Goal: Transaction & Acquisition: Book appointment/travel/reservation

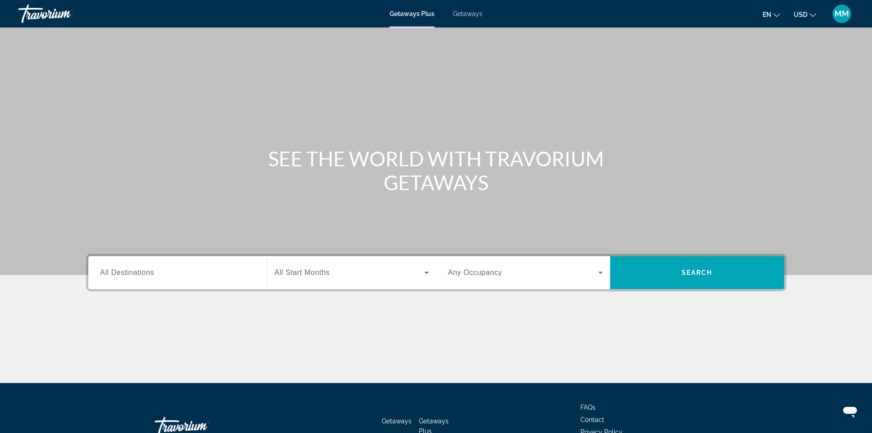
click at [475, 13] on span "Getaways" at bounding box center [468, 13] width 30 height 7
click at [170, 272] on input "Destination All Destinations" at bounding box center [177, 272] width 155 height 11
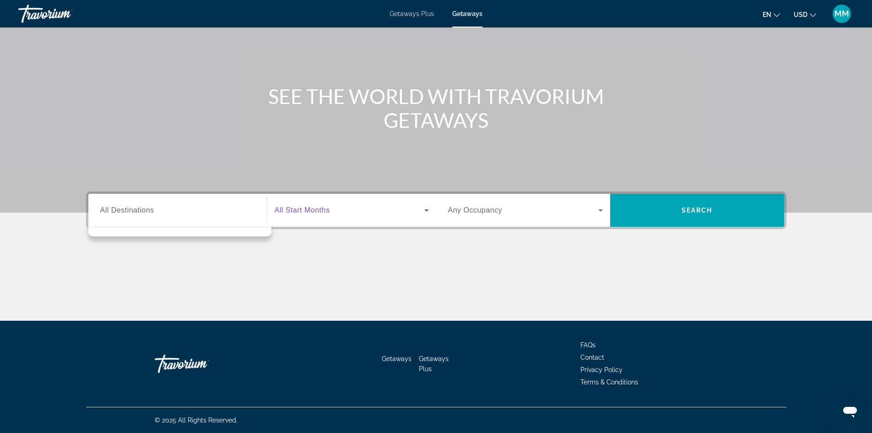
click at [426, 209] on icon "Search widget" at bounding box center [426, 210] width 11 height 11
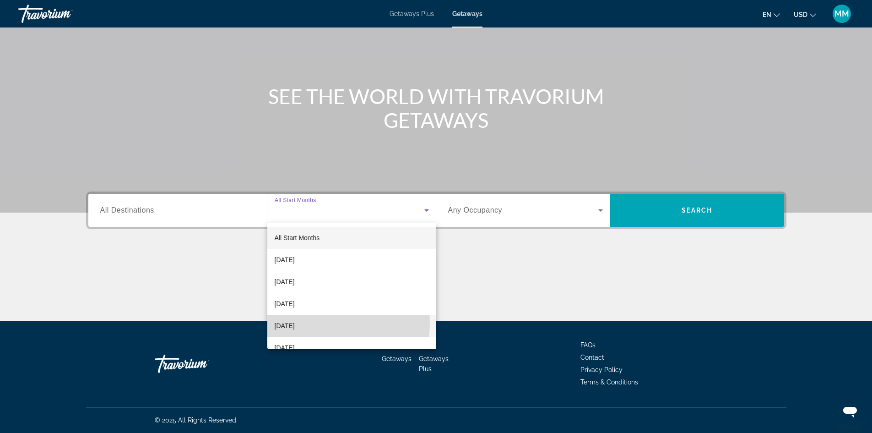
click at [295, 323] on span "[DATE]" at bounding box center [285, 325] width 20 height 11
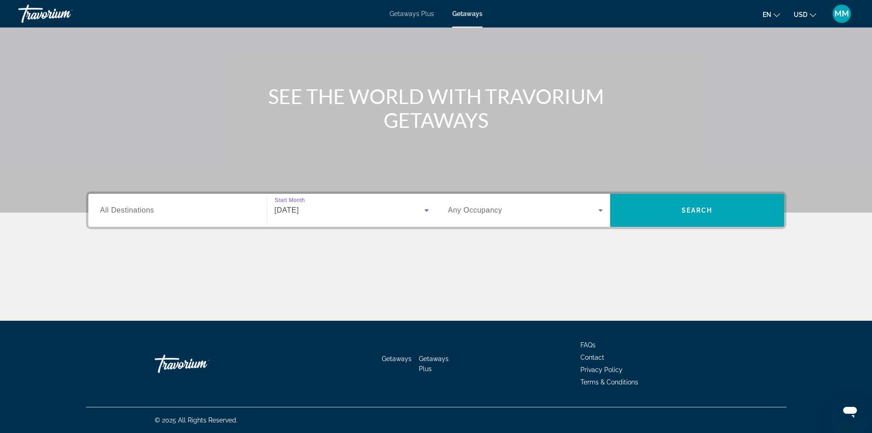
click at [601, 208] on icon "Search widget" at bounding box center [600, 210] width 11 height 11
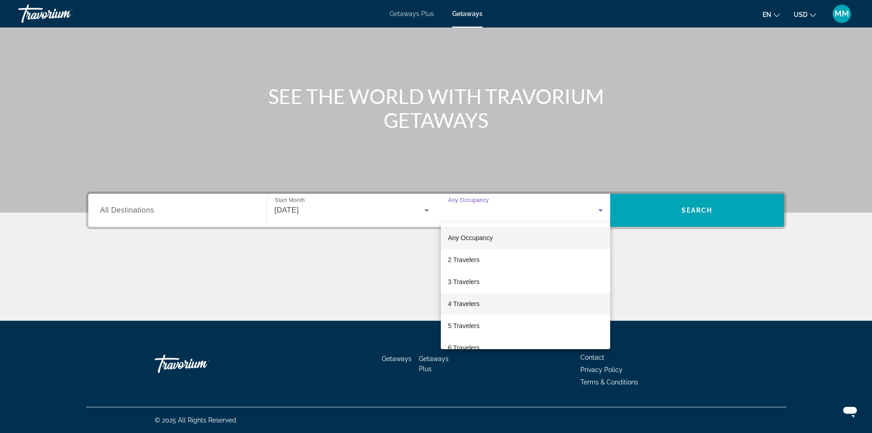
click at [469, 302] on span "4 Travelers" at bounding box center [464, 303] width 32 height 11
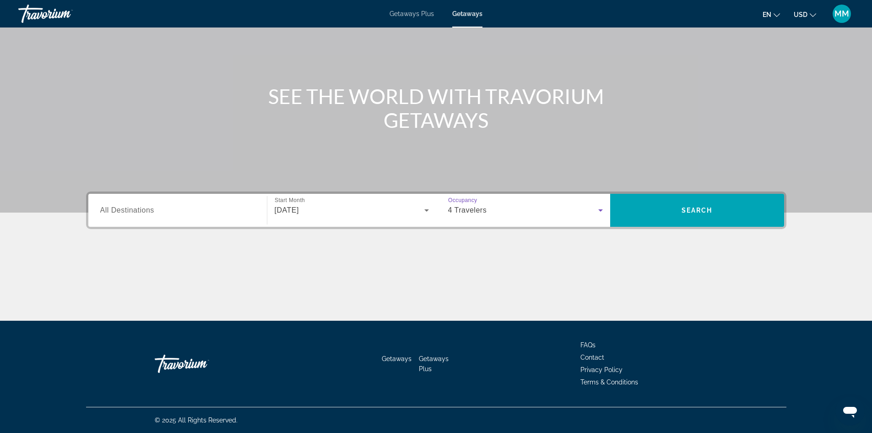
click at [155, 211] on input "Destination All Destinations" at bounding box center [177, 210] width 155 height 11
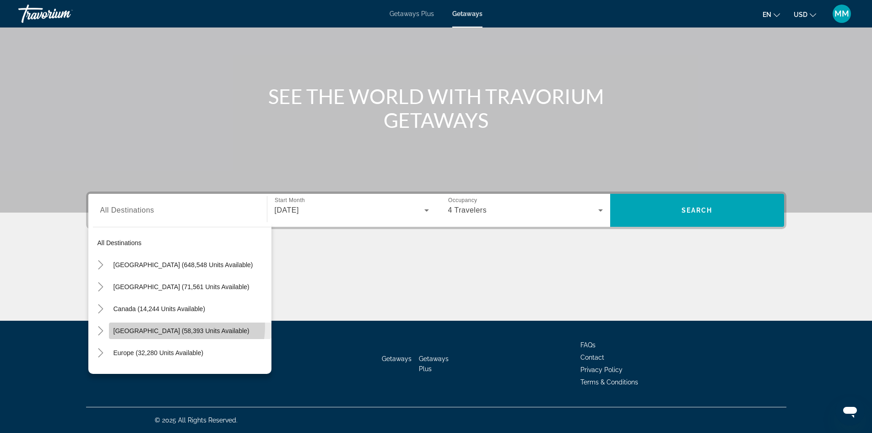
click at [173, 327] on span "[GEOGRAPHIC_DATA] (58,393 units available)" at bounding box center [182, 330] width 136 height 7
type input "**********"
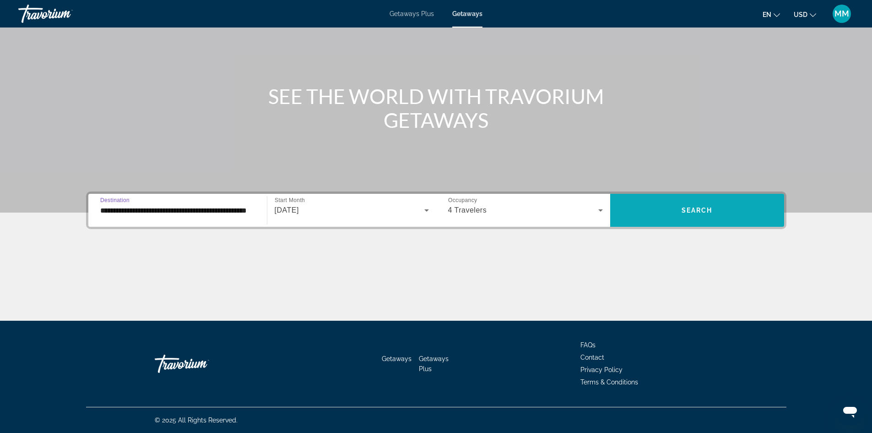
click at [689, 206] on button "Search" at bounding box center [697, 210] width 174 height 33
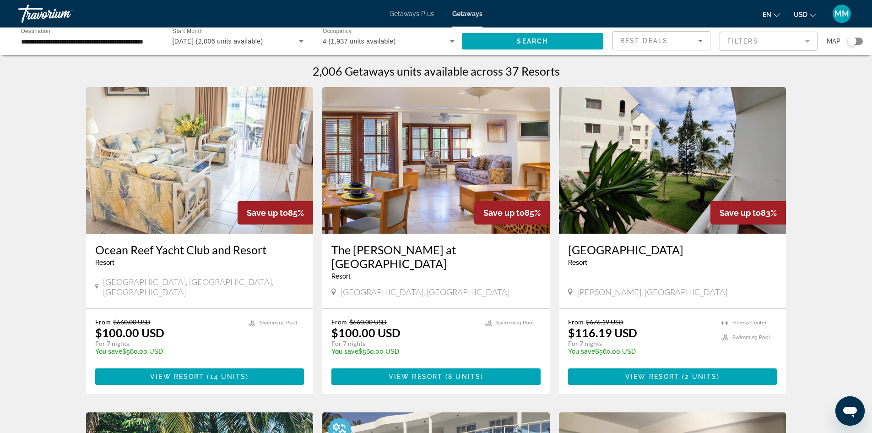
click at [806, 41] on mat-form-field "Filters" at bounding box center [769, 41] width 98 height 19
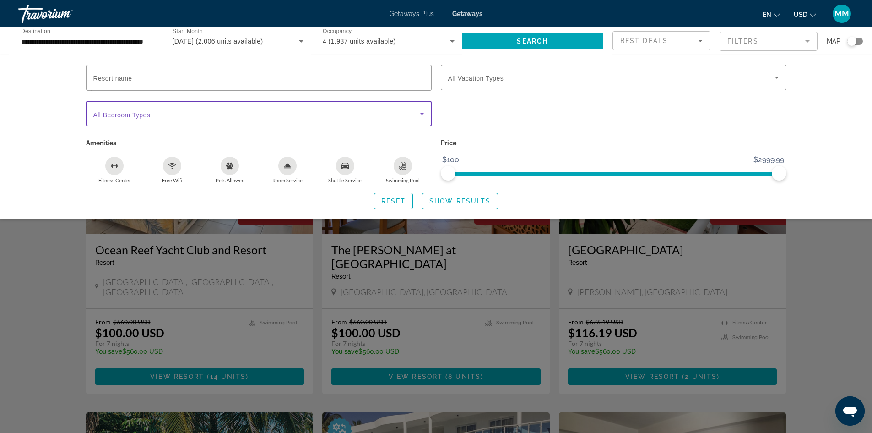
click at [423, 112] on icon "Search widget" at bounding box center [422, 113] width 11 height 11
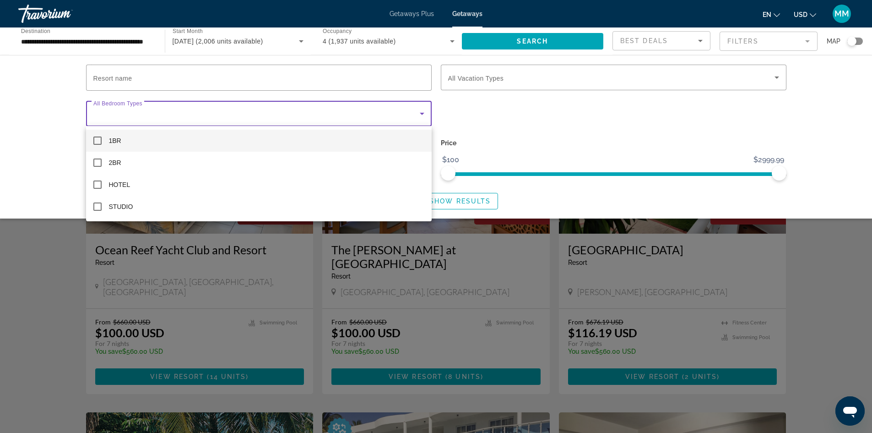
click at [803, 108] on div at bounding box center [436, 216] width 872 height 433
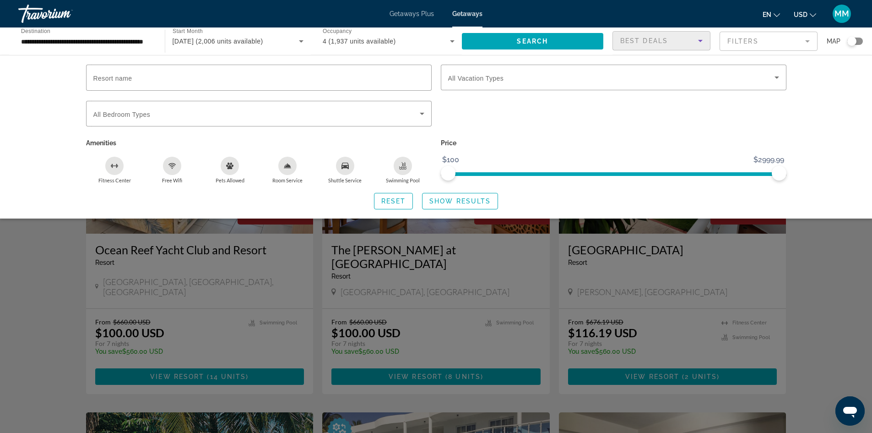
click at [700, 40] on icon "Sort by" at bounding box center [700, 41] width 5 height 2
click at [795, 110] on div at bounding box center [436, 216] width 872 height 433
click at [846, 146] on div "Resort name Vacation Types All Vacation Types Bedroom Types All Bedroom Types A…" at bounding box center [436, 136] width 872 height 163
click at [840, 234] on div "Search widget" at bounding box center [436, 284] width 872 height 295
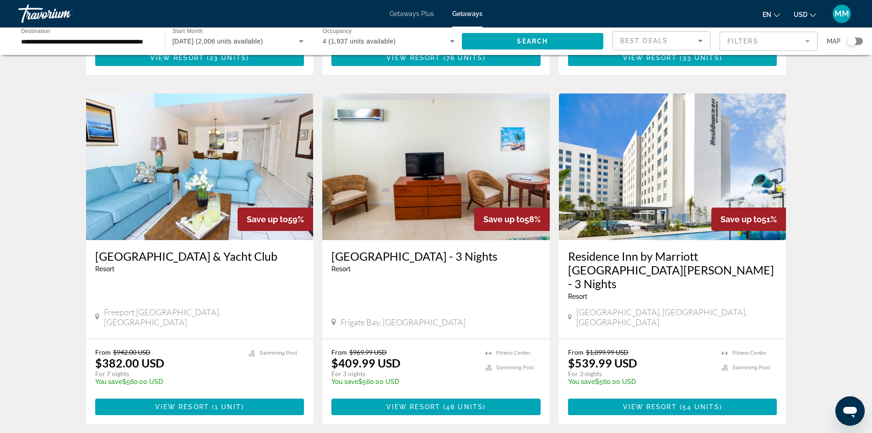
scroll to position [1053, 0]
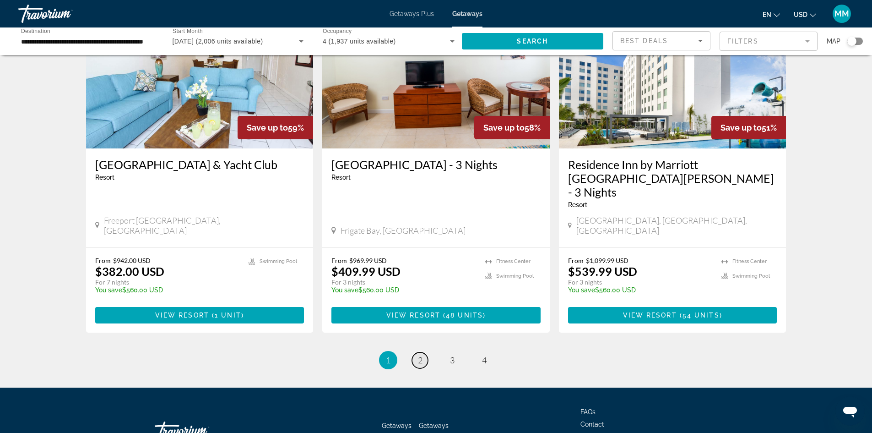
click at [422, 355] on span "2" at bounding box center [420, 360] width 5 height 10
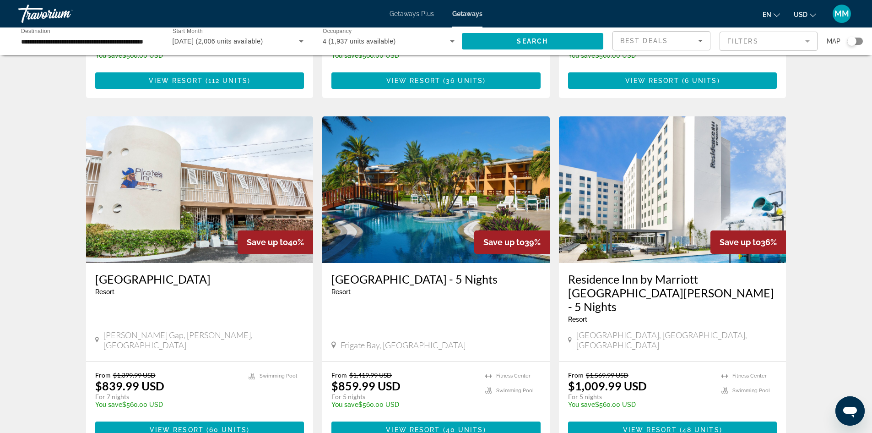
scroll to position [687, 0]
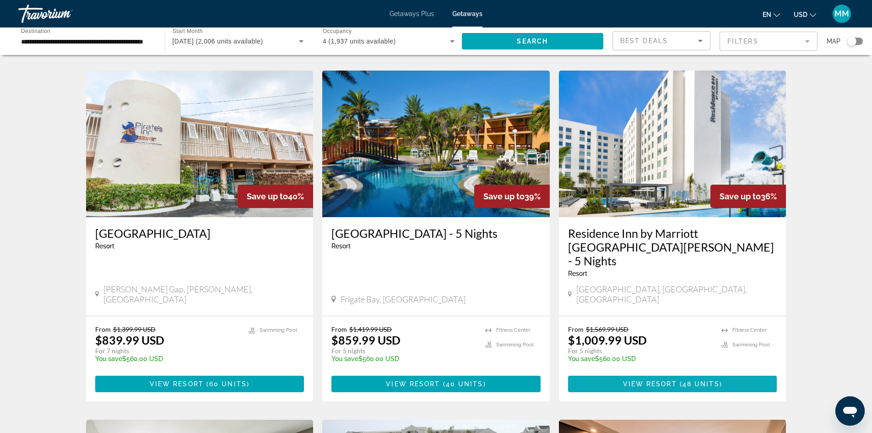
click at [669, 380] on span "View Resort" at bounding box center [650, 383] width 54 height 7
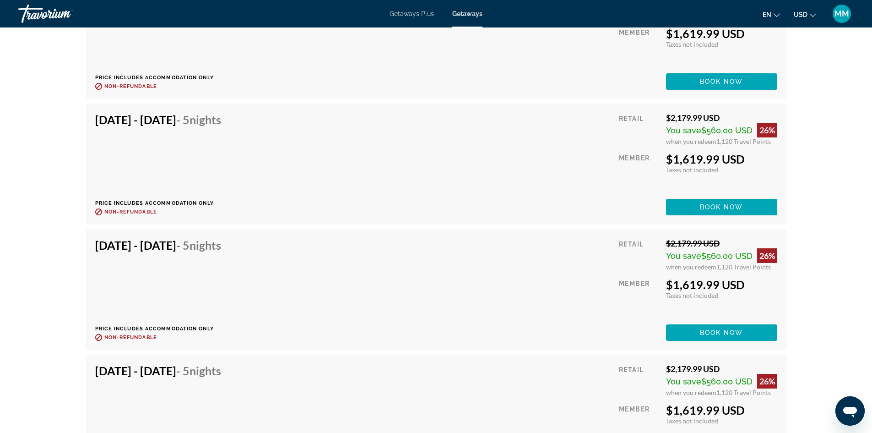
scroll to position [4343, 0]
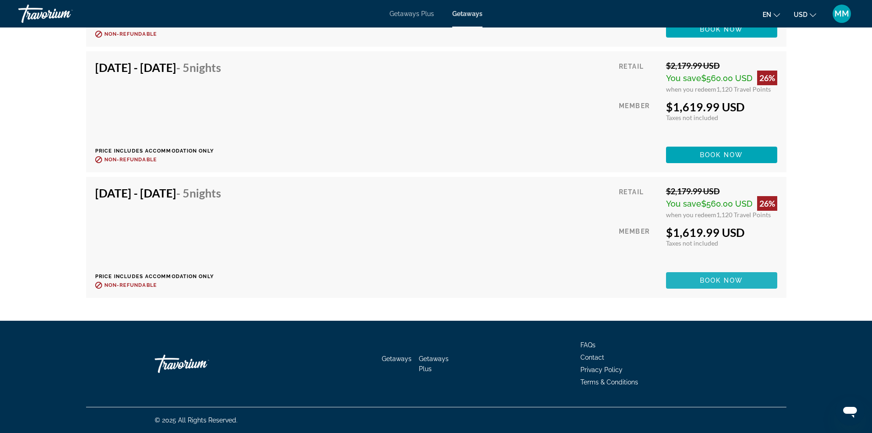
click at [722, 277] on span "Book now" at bounding box center [721, 279] width 43 height 7
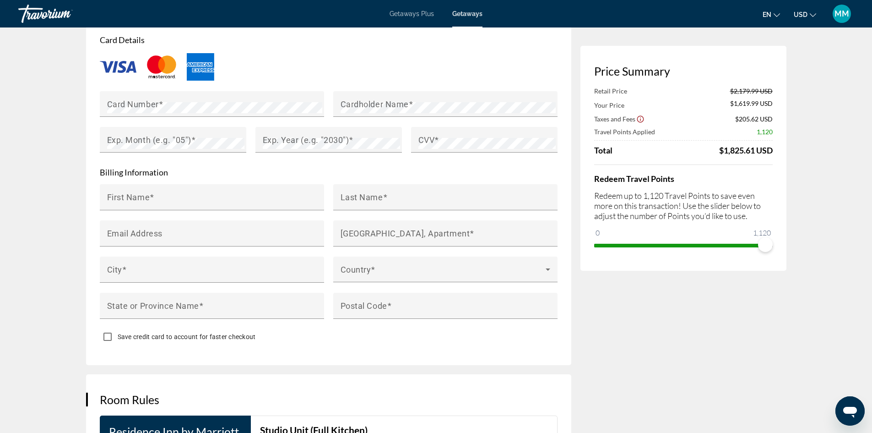
scroll to position [961, 0]
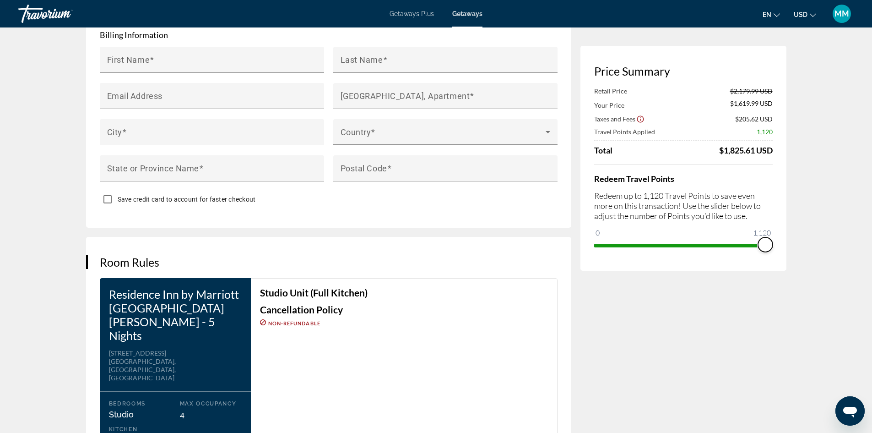
drag, startPoint x: 763, startPoint y: 243, endPoint x: 773, endPoint y: 242, distance: 9.2
click at [773, 242] on div "Price Summary Retail Price $2,179.99 USD Your Price $1,619.99 USD Taxes and Fee…" at bounding box center [683, 158] width 206 height 225
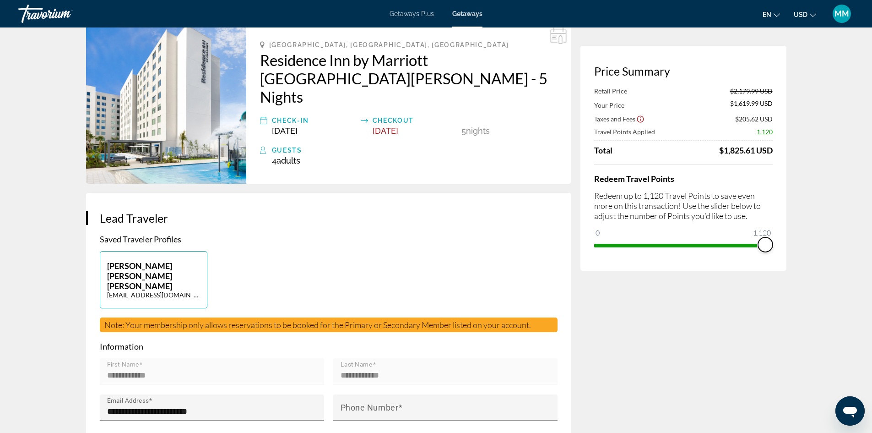
scroll to position [137, 0]
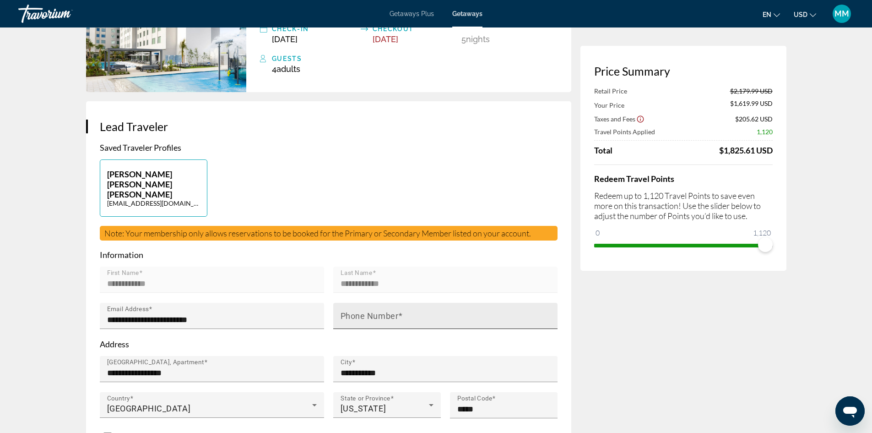
click at [359, 311] on mat-label "Phone Number" at bounding box center [370, 316] width 58 height 10
click at [359, 314] on input "Phone Number" at bounding box center [448, 319] width 215 height 11
type input "**********"
click at [422, 339] on p "Address" at bounding box center [329, 344] width 458 height 10
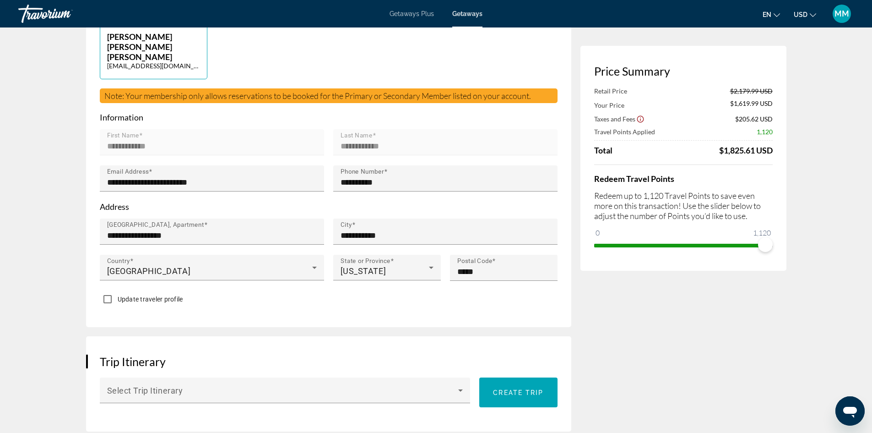
scroll to position [320, 0]
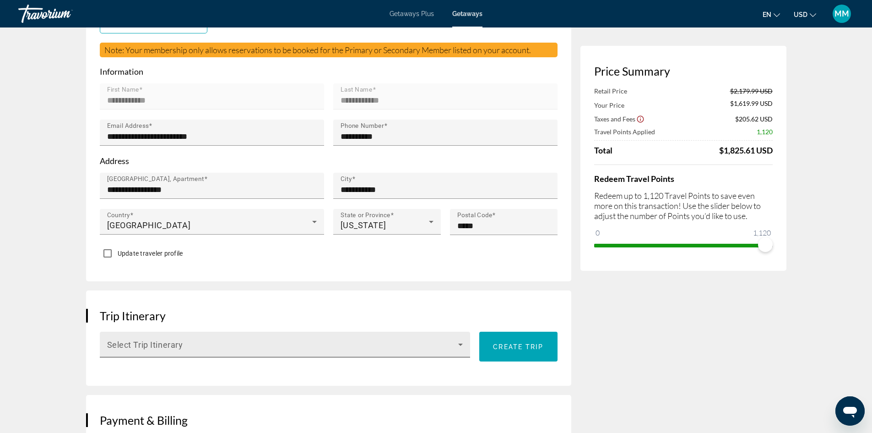
click at [461, 343] on icon "Main content" at bounding box center [460, 344] width 5 height 2
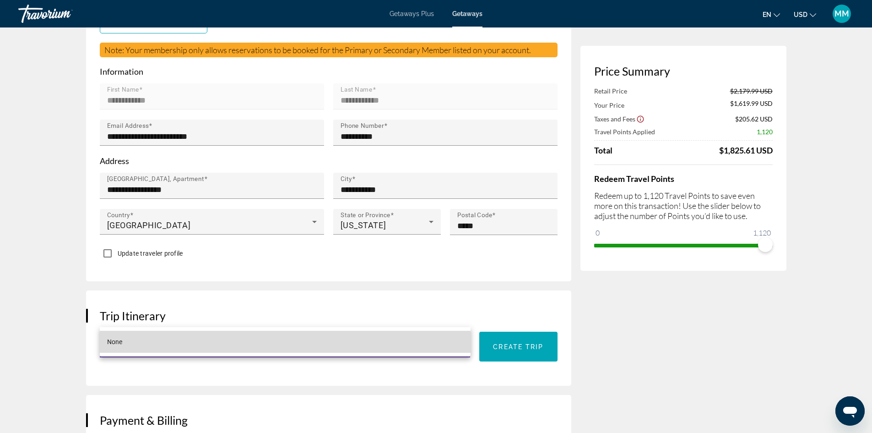
click at [138, 341] on mat-option "None" at bounding box center [285, 341] width 371 height 22
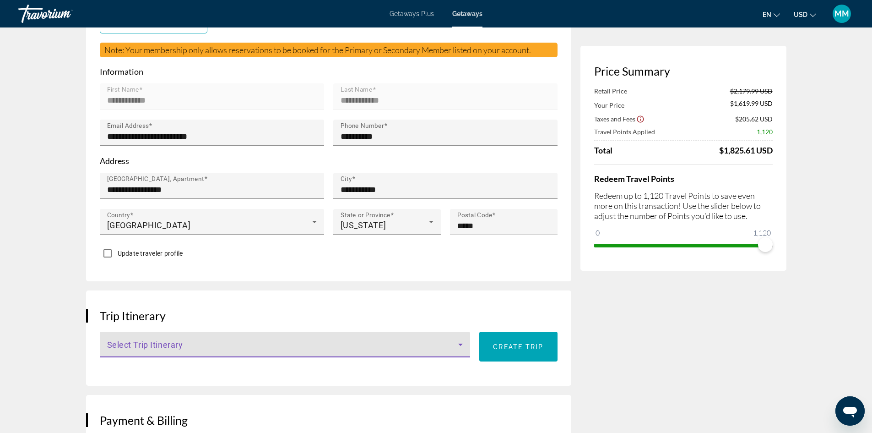
click at [444, 309] on h3 "Trip Itinerary" at bounding box center [329, 316] width 458 height 14
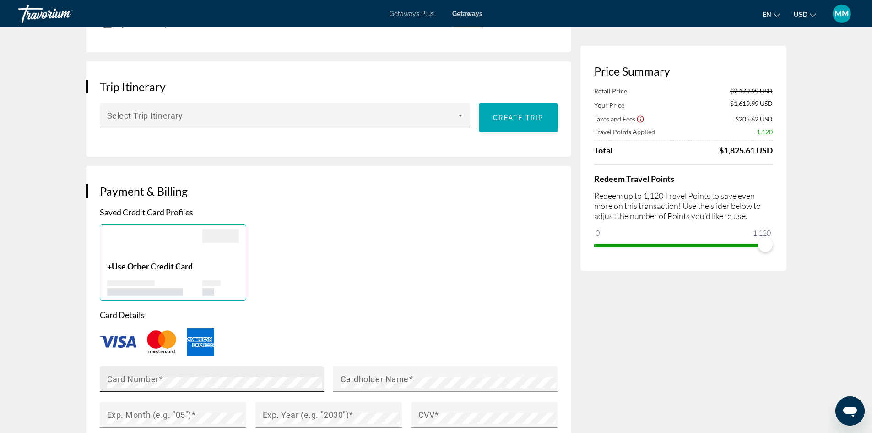
scroll to position [595, 0]
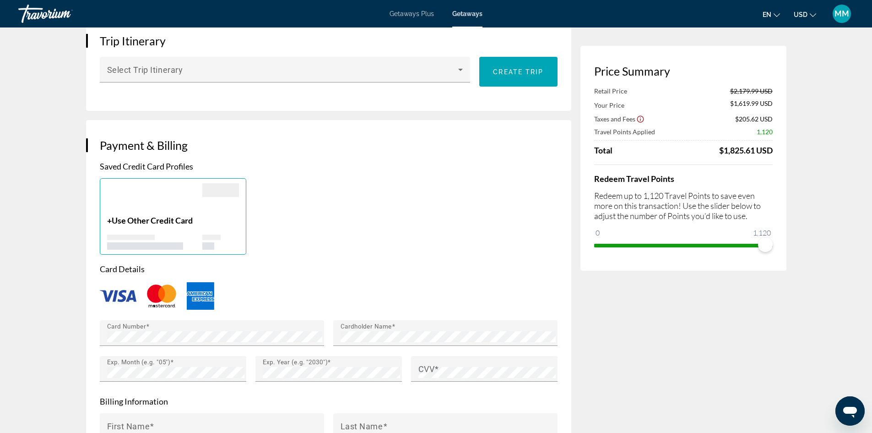
click at [403, 186] on div "+ Use Other Credit Card" at bounding box center [328, 216] width 467 height 76
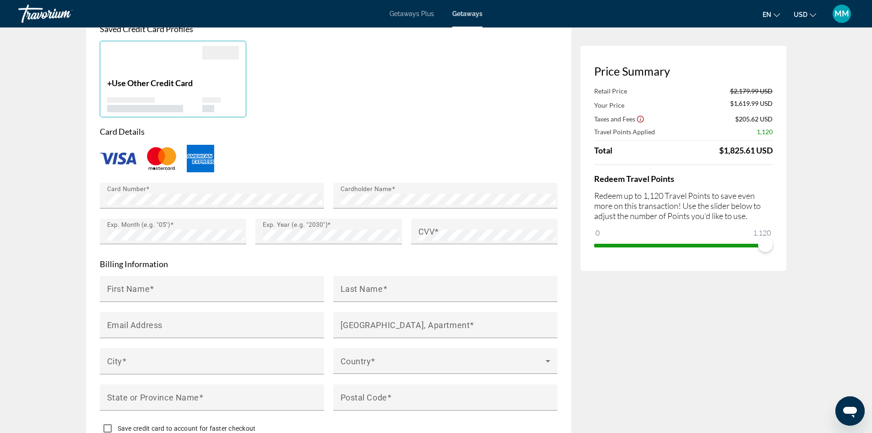
scroll to position [824, 0]
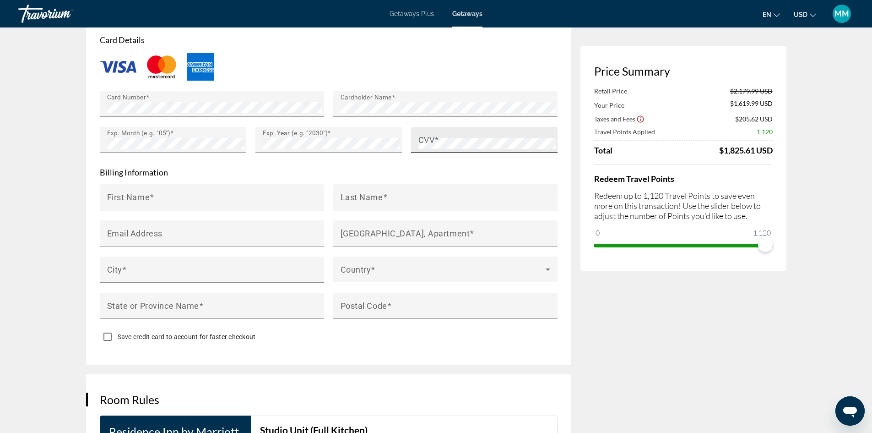
click at [432, 135] on mat-label "CVV" at bounding box center [426, 140] width 16 height 10
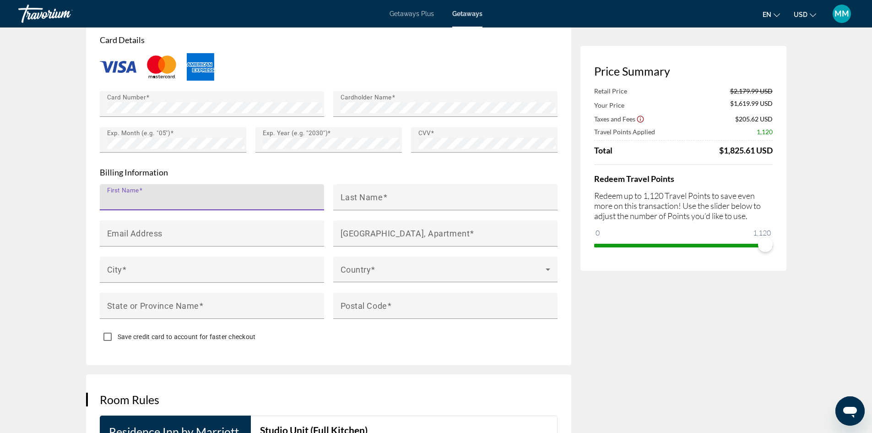
click at [162, 195] on input "First Name" at bounding box center [214, 200] width 215 height 11
type input "******"
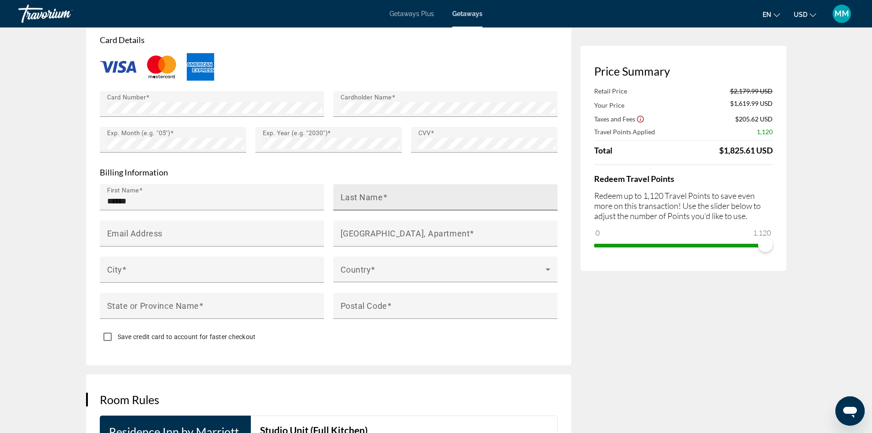
click at [347, 192] on mat-label "Last Name" at bounding box center [362, 197] width 43 height 10
click at [347, 195] on input "Last Name" at bounding box center [448, 200] width 215 height 11
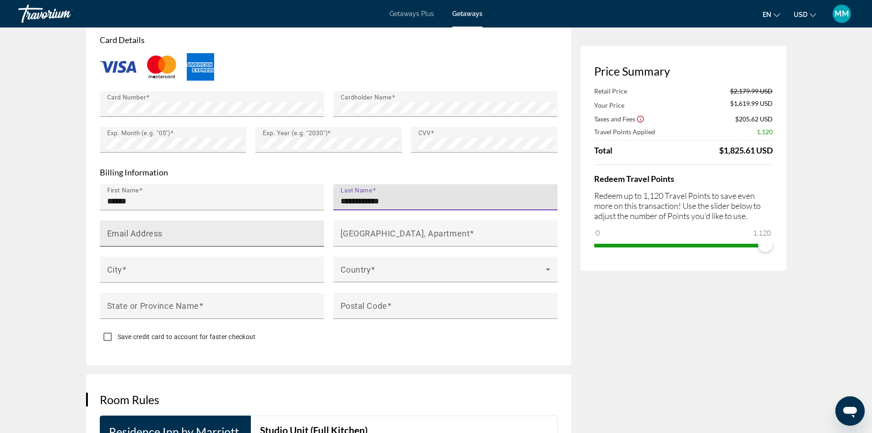
type input "**********"
click at [125, 228] on mat-label "Email Address" at bounding box center [134, 233] width 55 height 10
click at [125, 232] on input "Email Address" at bounding box center [214, 237] width 215 height 11
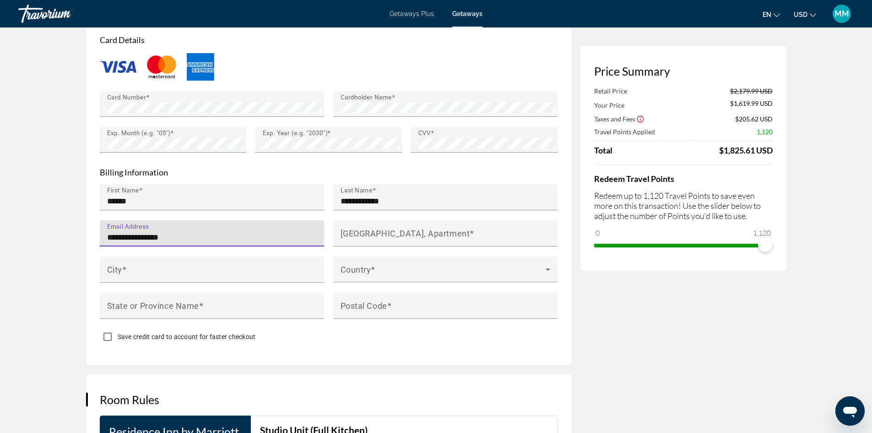
type input "**********"
drag, startPoint x: 108, startPoint y: 205, endPoint x: 187, endPoint y: 205, distance: 78.7
click at [187, 232] on input "**********" at bounding box center [214, 237] width 215 height 11
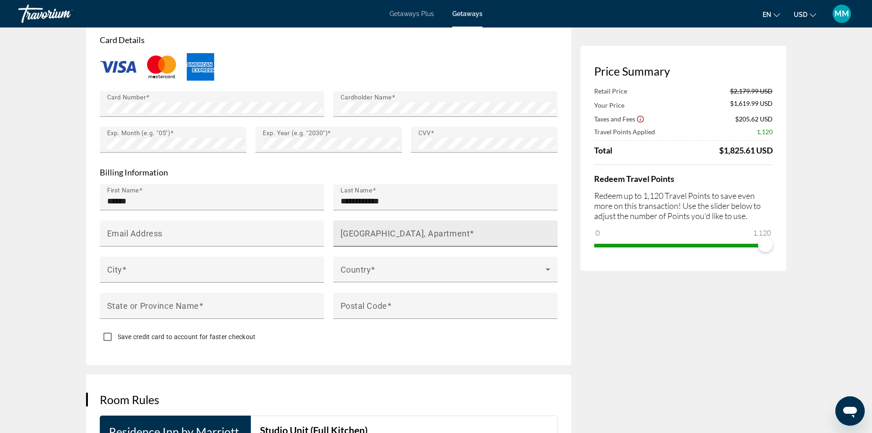
click at [355, 228] on mat-label "[GEOGRAPHIC_DATA], Apartment" at bounding box center [406, 233] width 130 height 10
click at [355, 232] on input "[GEOGRAPHIC_DATA], Apartment" at bounding box center [448, 237] width 215 height 11
paste input "**********"
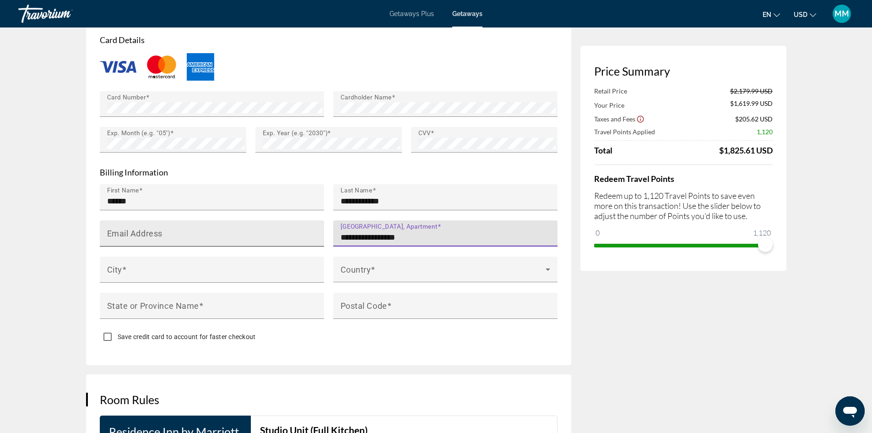
type input "**********"
click at [219, 232] on input "Email Address" at bounding box center [214, 237] width 215 height 11
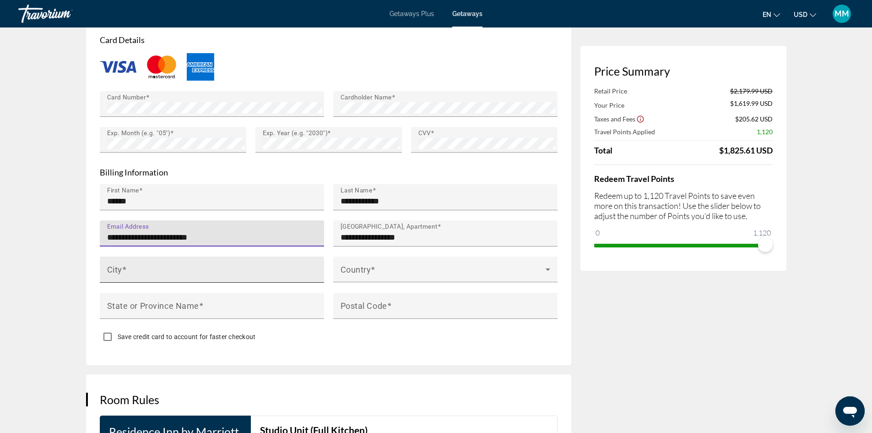
type input "**********"
click at [148, 268] on input "City" at bounding box center [214, 273] width 215 height 11
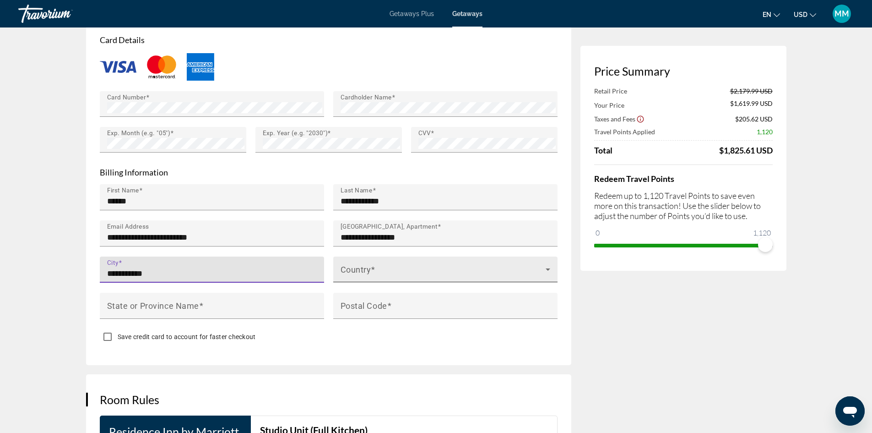
type input "**********"
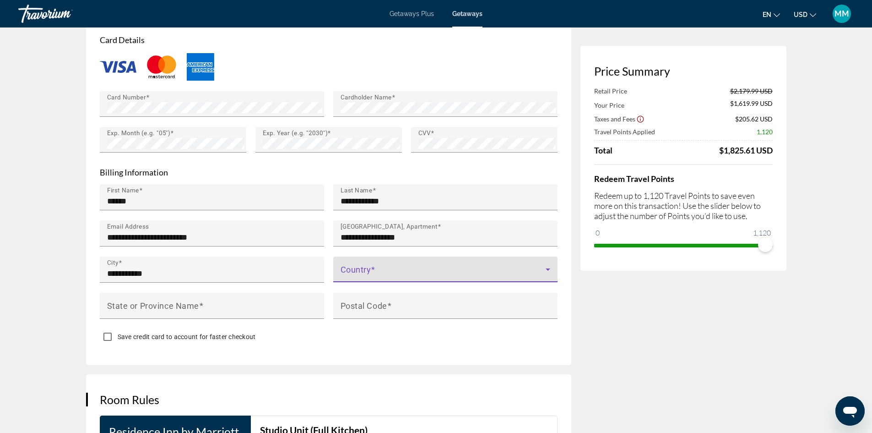
click at [548, 264] on icon "Main content" at bounding box center [547, 269] width 11 height 11
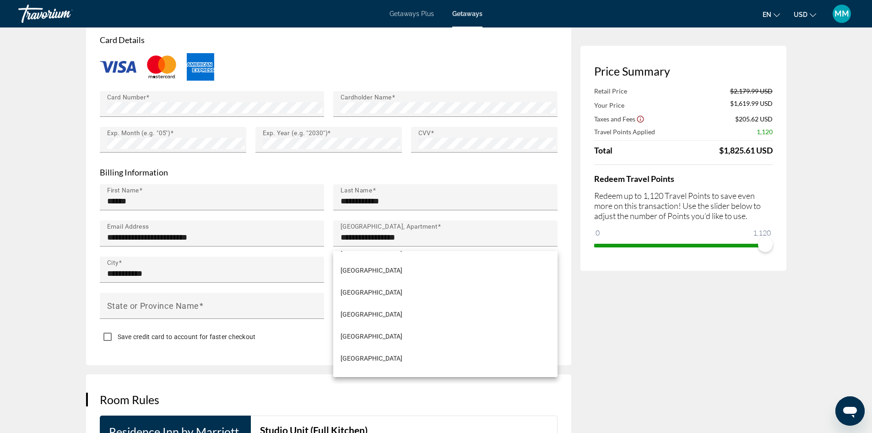
scroll to position [5250, 0]
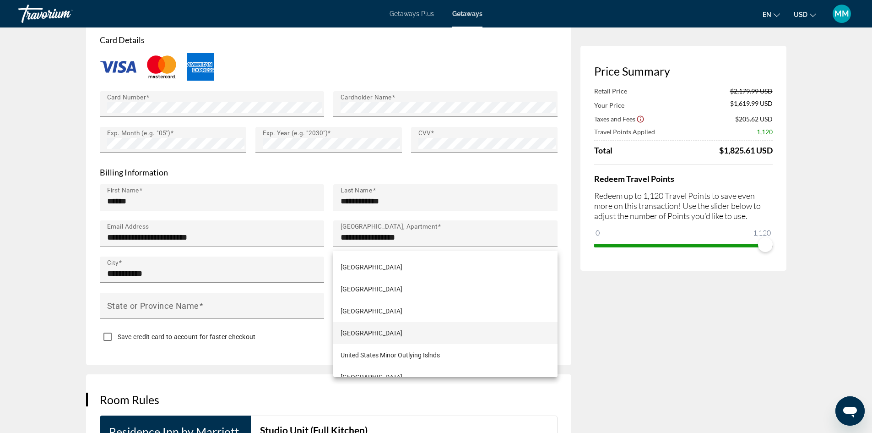
click at [428, 330] on mat-option "[GEOGRAPHIC_DATA]" at bounding box center [445, 333] width 224 height 22
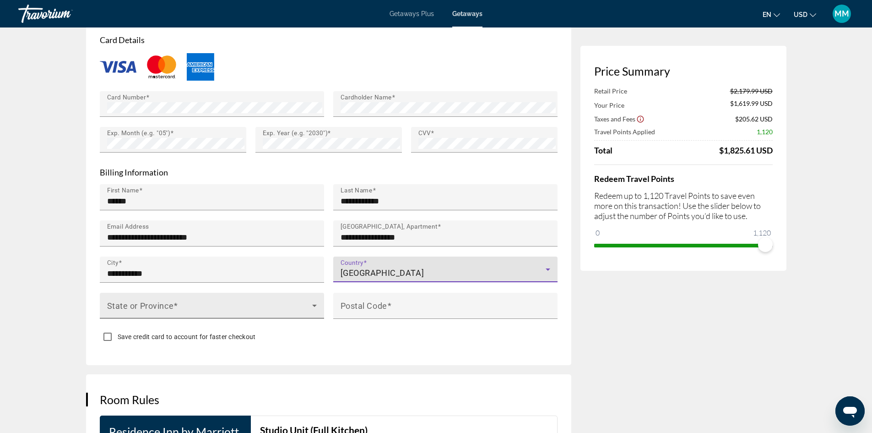
click at [314, 304] on icon "Main content" at bounding box center [314, 305] width 5 height 2
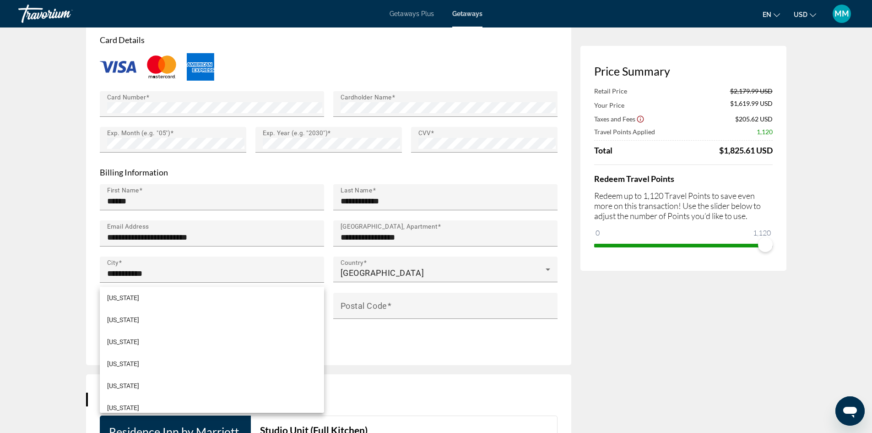
scroll to position [183, 0]
click at [153, 313] on mat-option "[US_STATE]" at bounding box center [212, 316] width 224 height 22
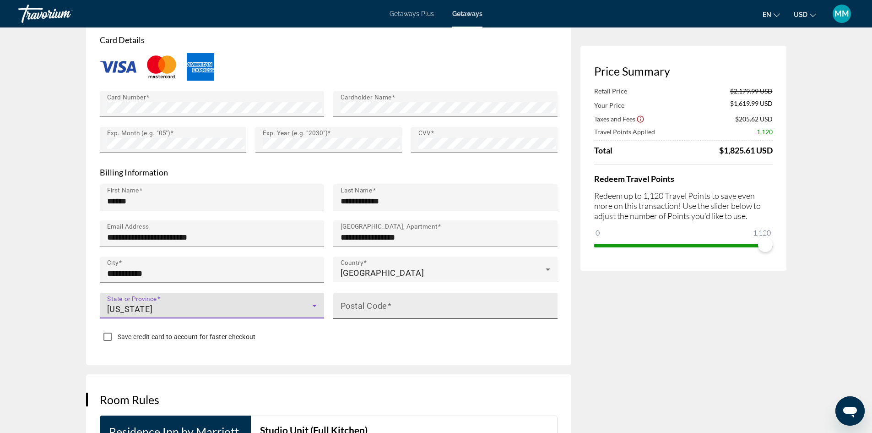
click at [362, 300] on mat-label "Postal Code" at bounding box center [364, 305] width 47 height 10
click at [362, 304] on input "Postal Code" at bounding box center [448, 309] width 215 height 11
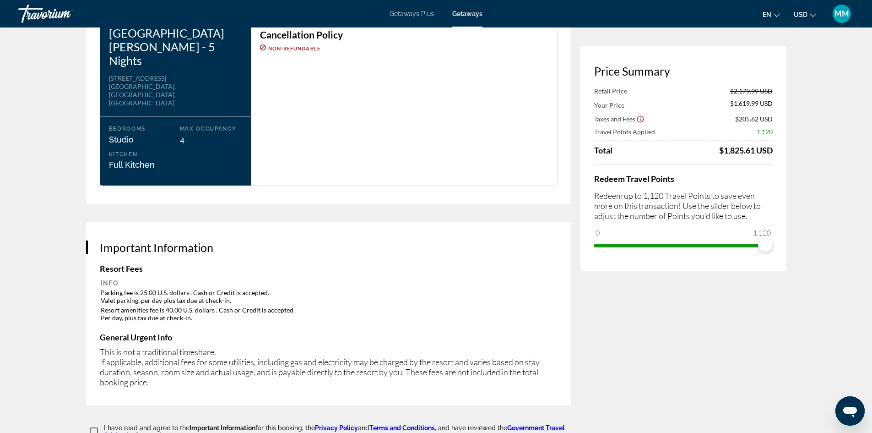
scroll to position [1282, 0]
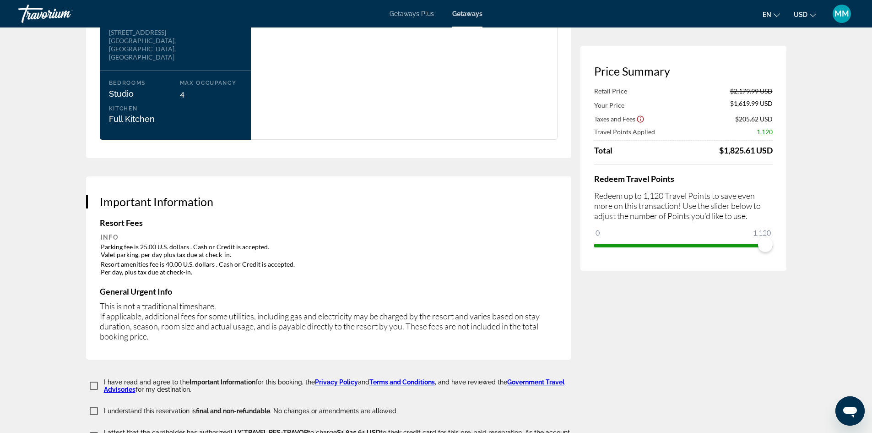
type input "*****"
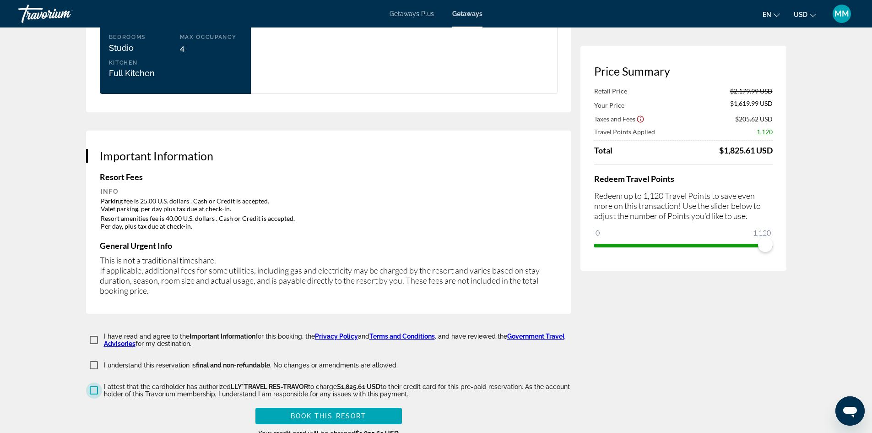
scroll to position [1373, 0]
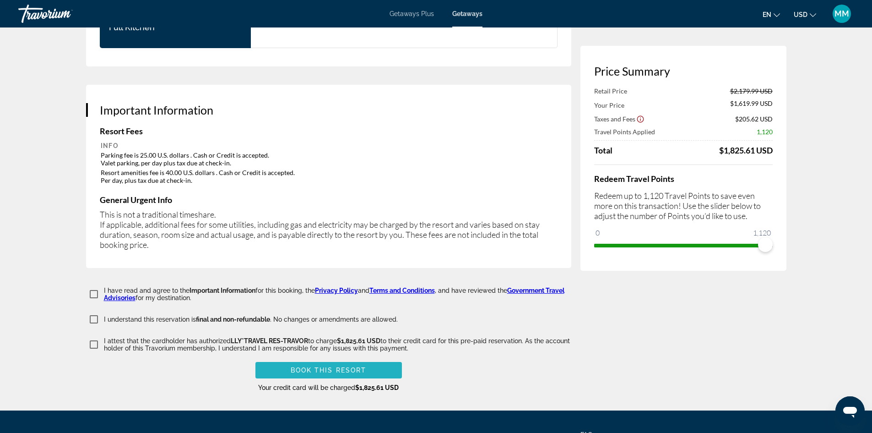
click at [334, 366] on span "Book this Resort" at bounding box center [329, 369] width 76 height 7
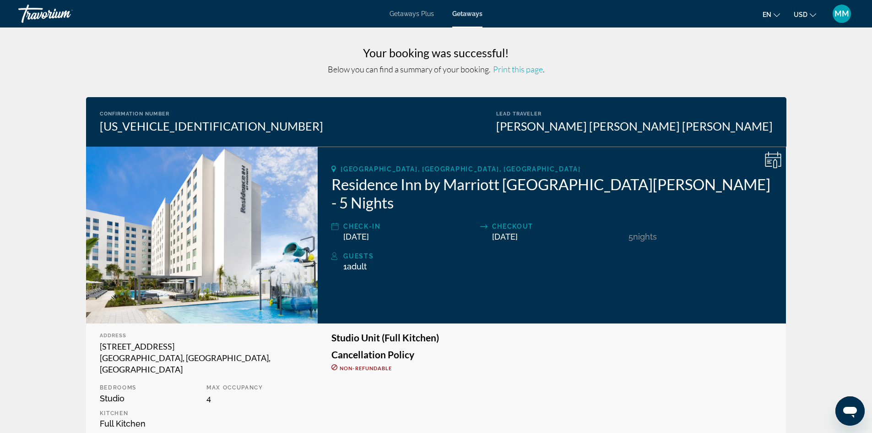
click at [519, 69] on span "Print this page" at bounding box center [518, 69] width 50 height 10
click at [842, 13] on span "MM" at bounding box center [841, 13] width 15 height 9
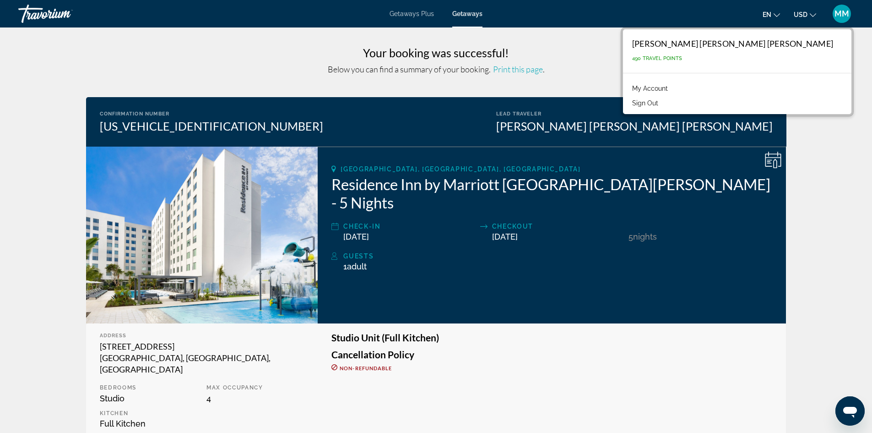
click at [672, 88] on link "My Account" at bounding box center [650, 88] width 45 height 12
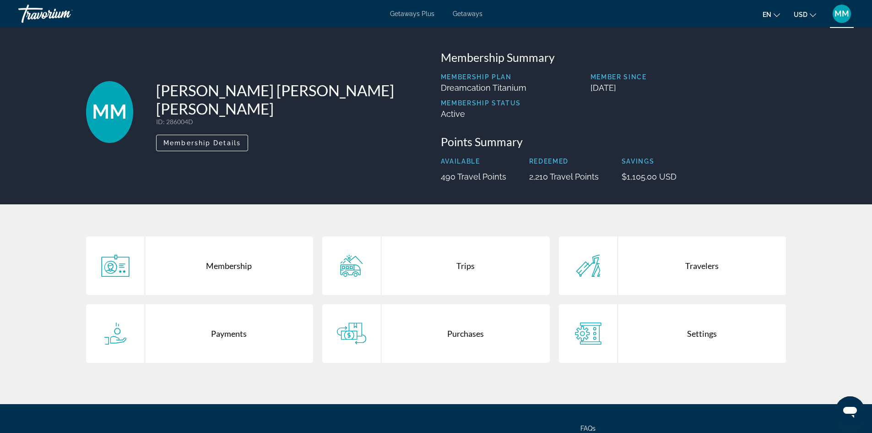
click at [839, 11] on span "MM" at bounding box center [841, 13] width 15 height 9
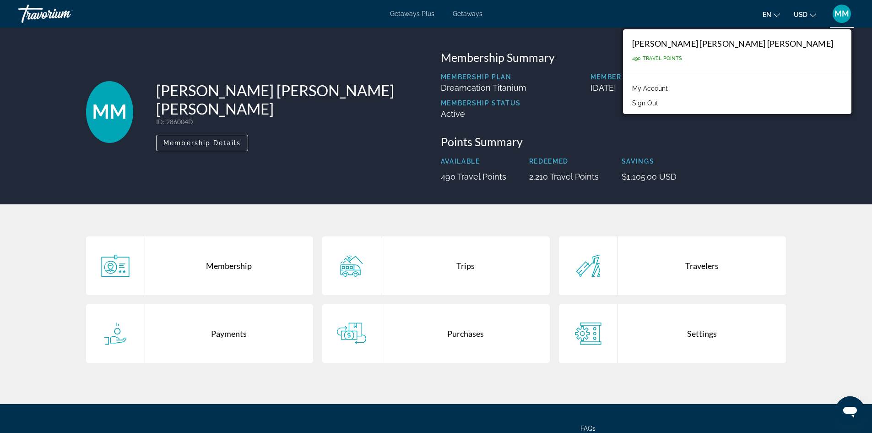
click at [663, 101] on button "Sign Out" at bounding box center [645, 103] width 35 height 12
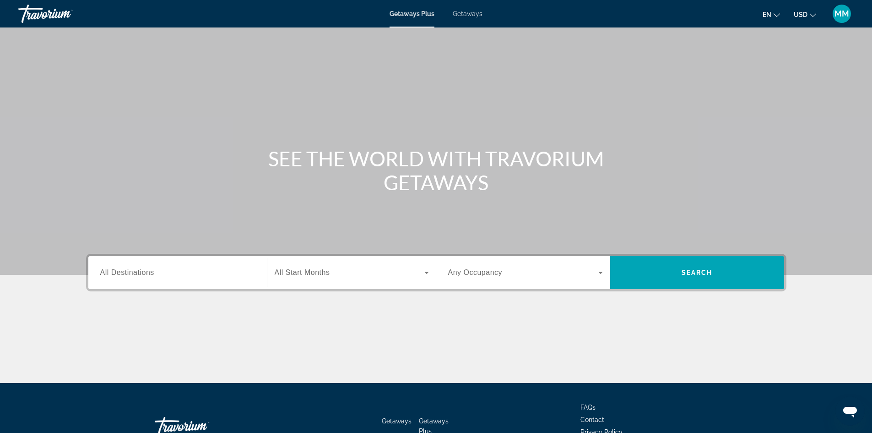
click at [839, 11] on span "MM" at bounding box center [841, 13] width 15 height 9
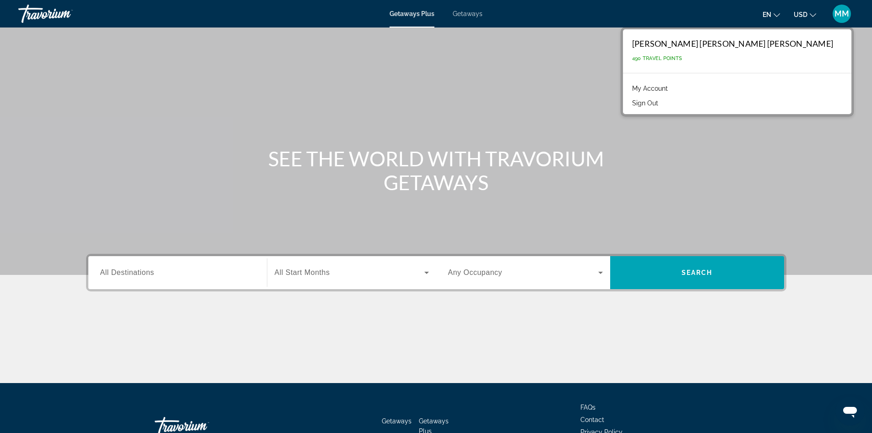
click at [672, 87] on link "My Account" at bounding box center [650, 88] width 45 height 12
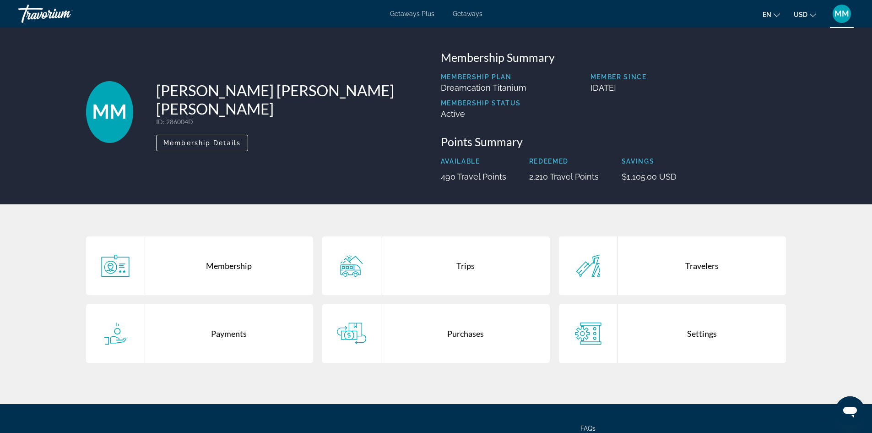
click at [450, 266] on div "Trips" at bounding box center [465, 265] width 168 height 59
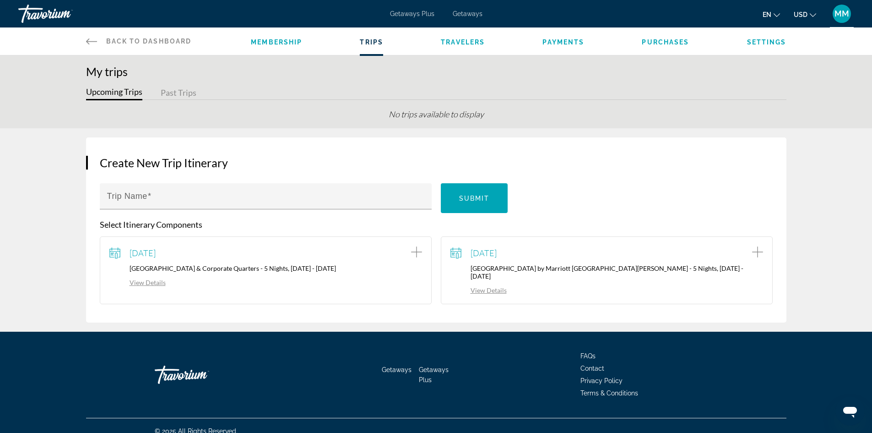
click at [487, 286] on link "View Details" at bounding box center [478, 290] width 56 height 8
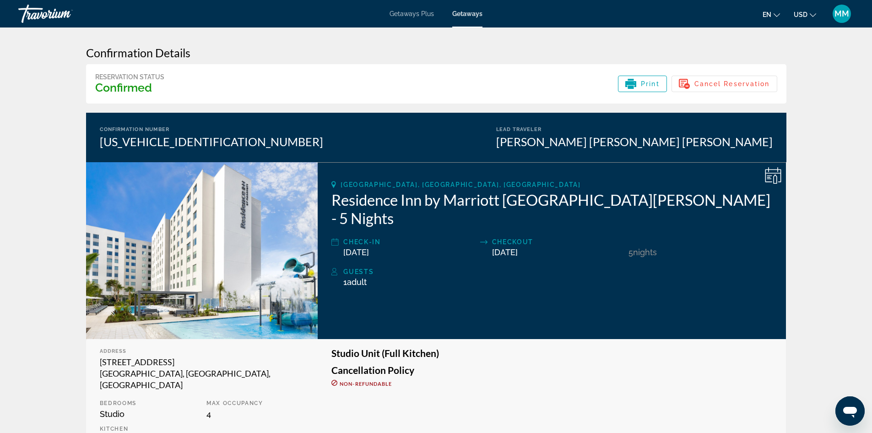
click at [843, 11] on span "MM" at bounding box center [841, 13] width 15 height 9
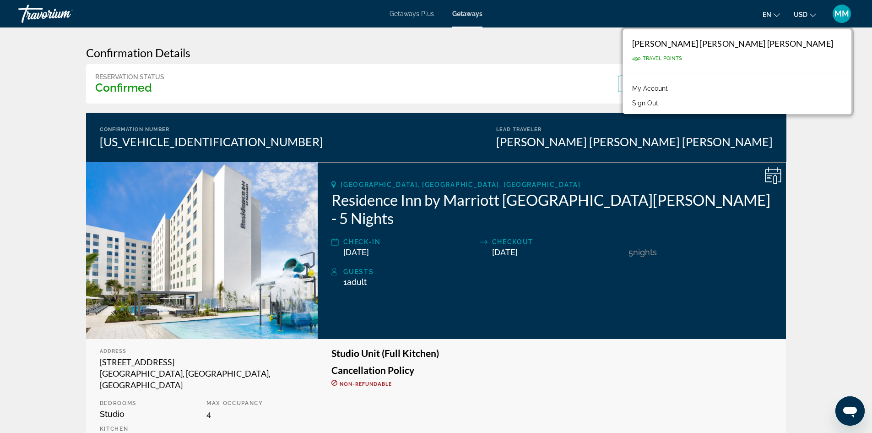
click at [663, 100] on button "Sign Out" at bounding box center [645, 103] width 35 height 12
